Goal: Task Accomplishment & Management: Use online tool/utility

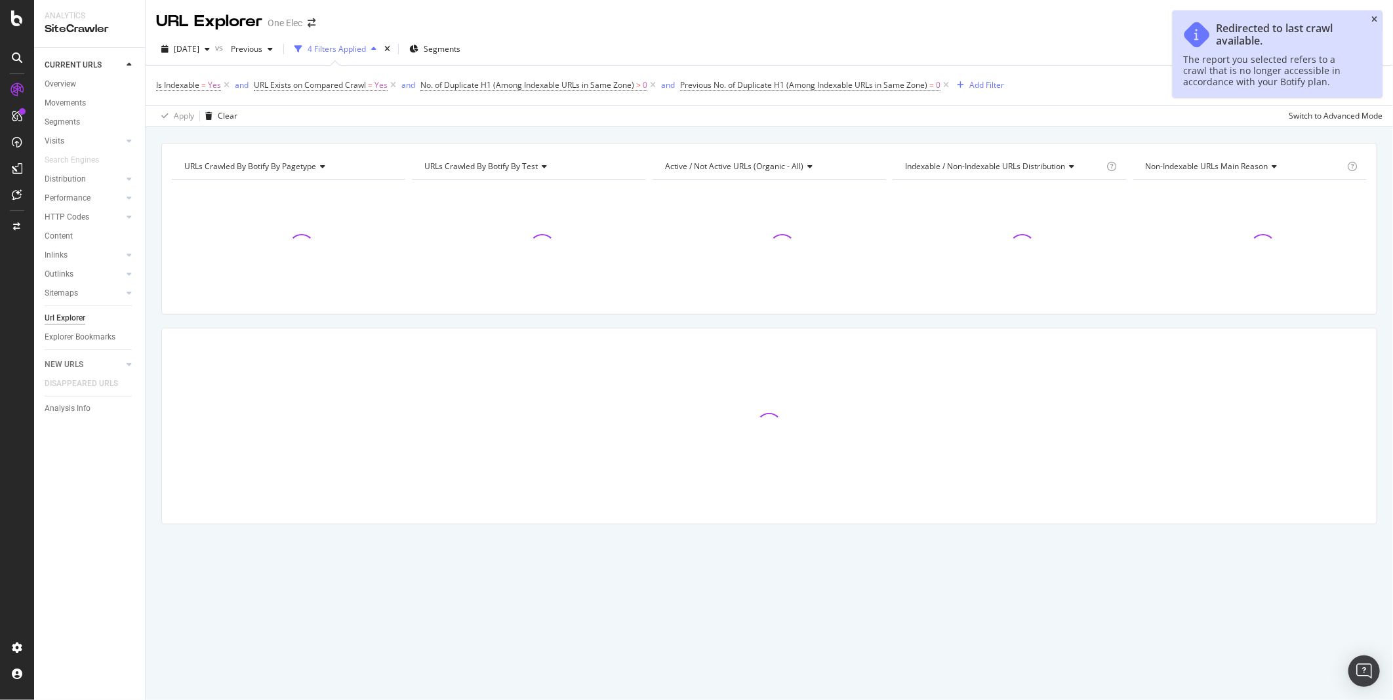
click at [1375, 21] on icon "close toast" at bounding box center [1374, 20] width 6 height 8
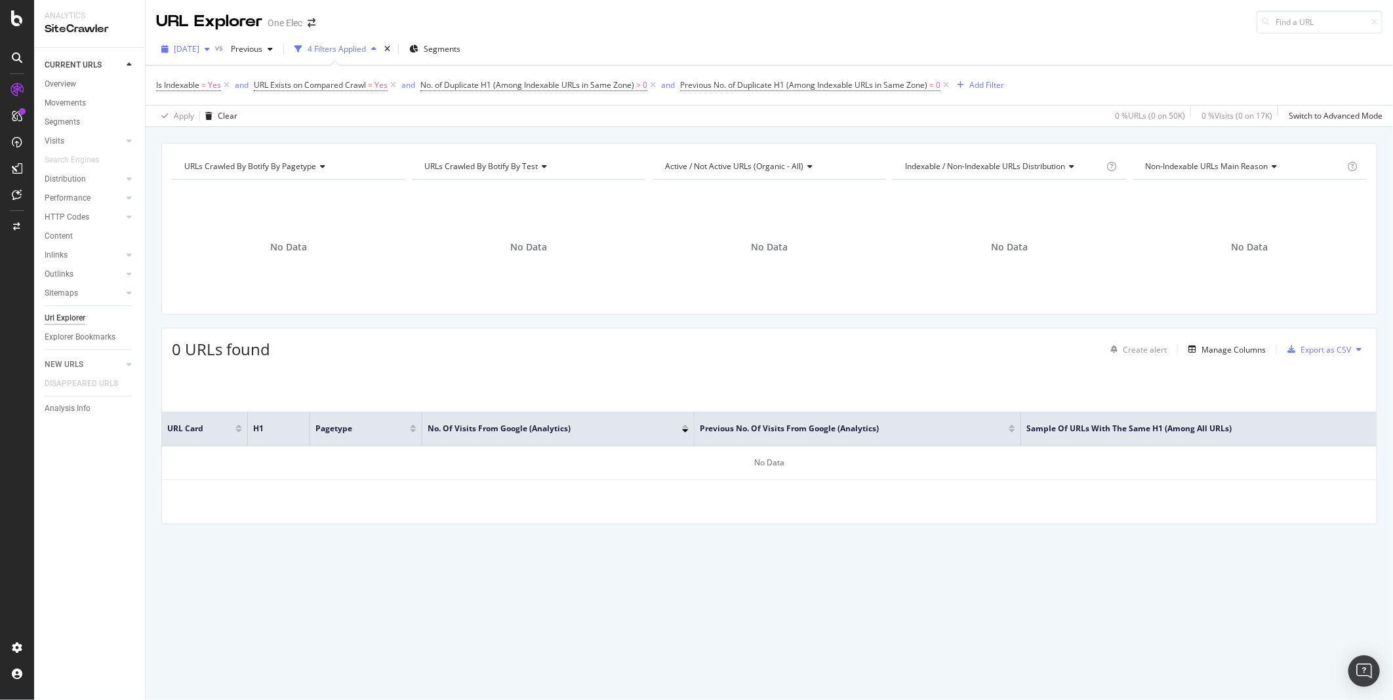
click at [210, 50] on icon "button" at bounding box center [207, 49] width 5 height 8
